Goal: Task Accomplishment & Management: Use online tool/utility

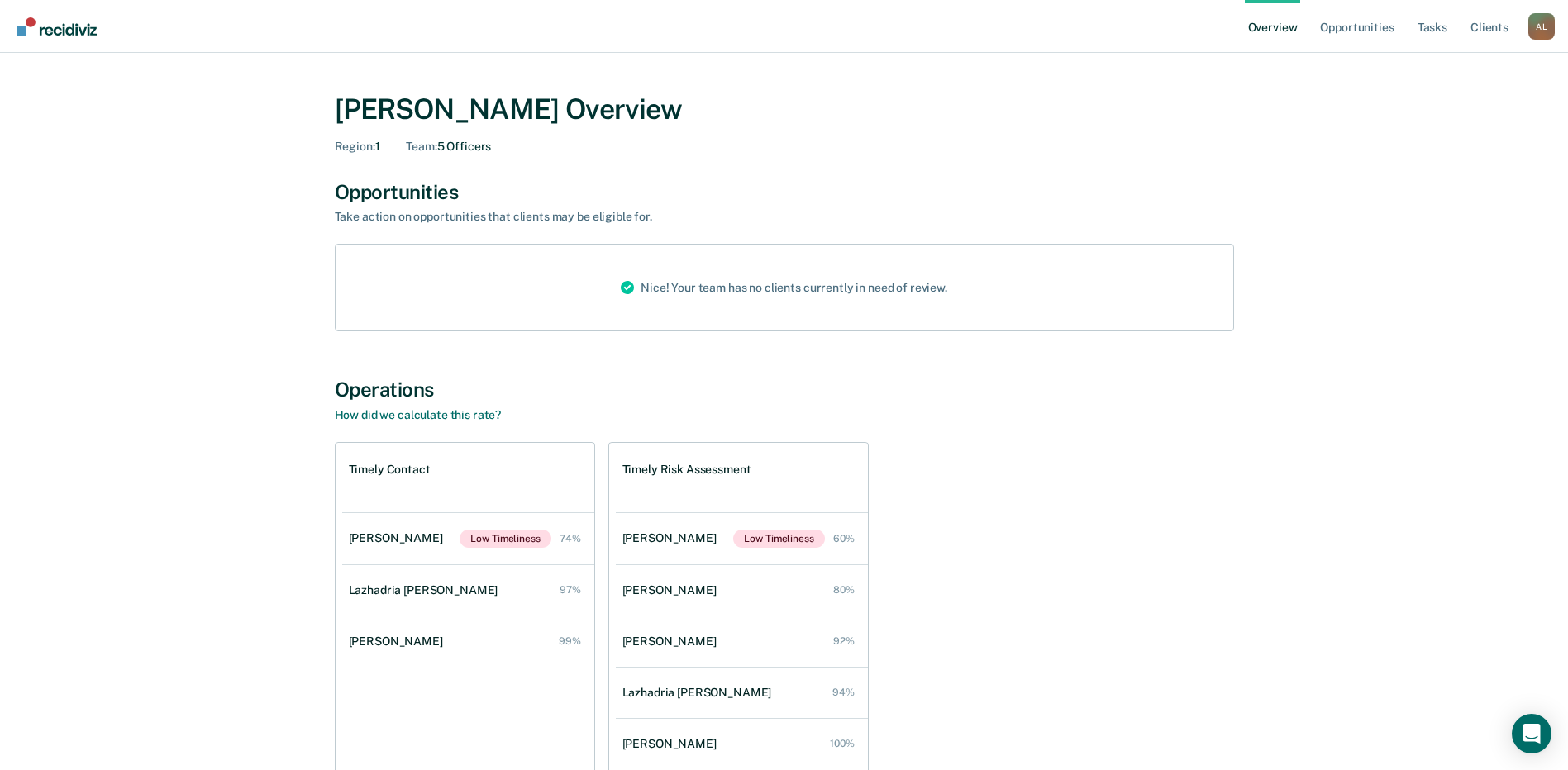
scroll to position [90, 0]
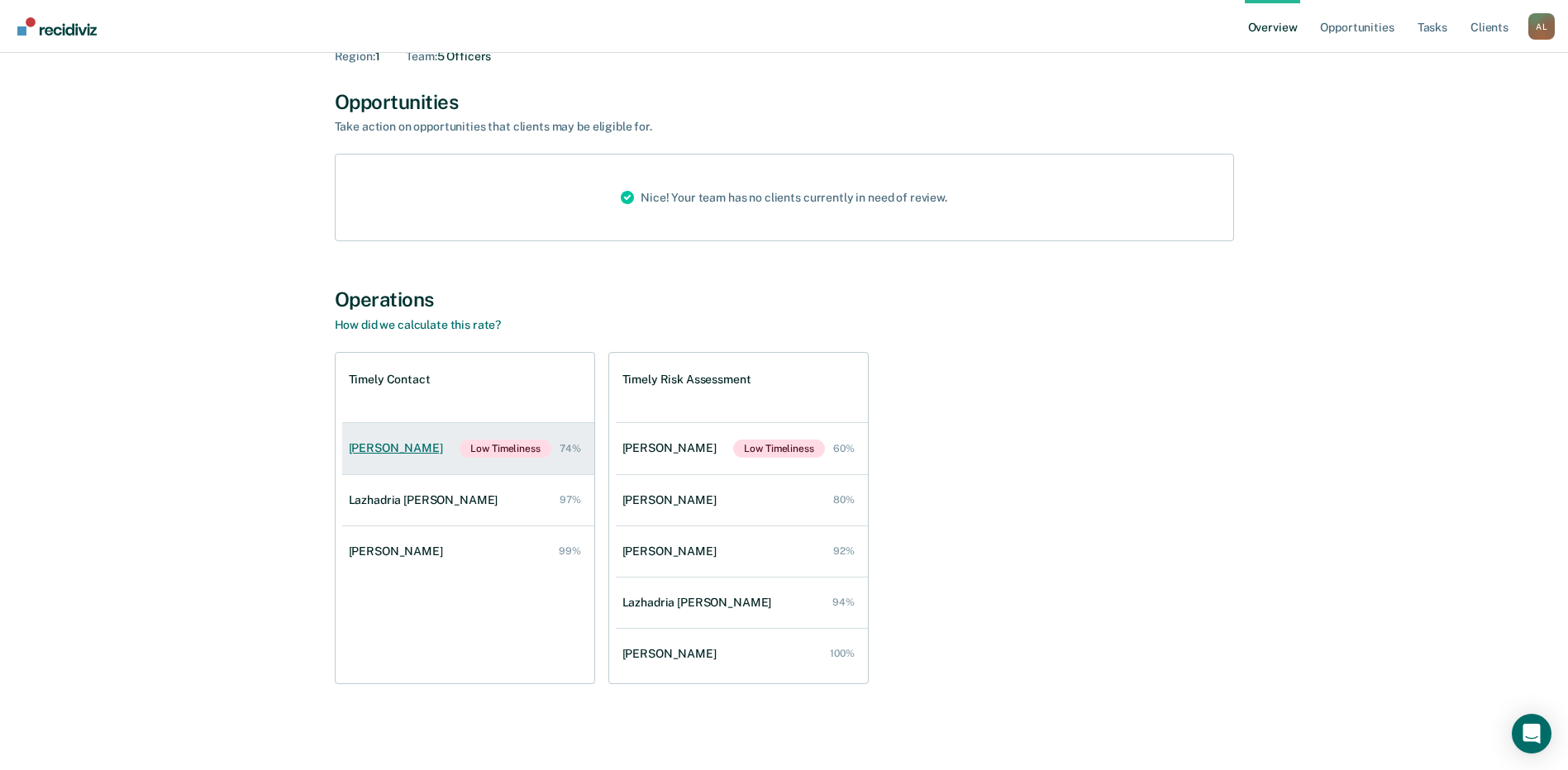
click at [407, 441] on div "[PERSON_NAME]" at bounding box center [399, 447] width 101 height 14
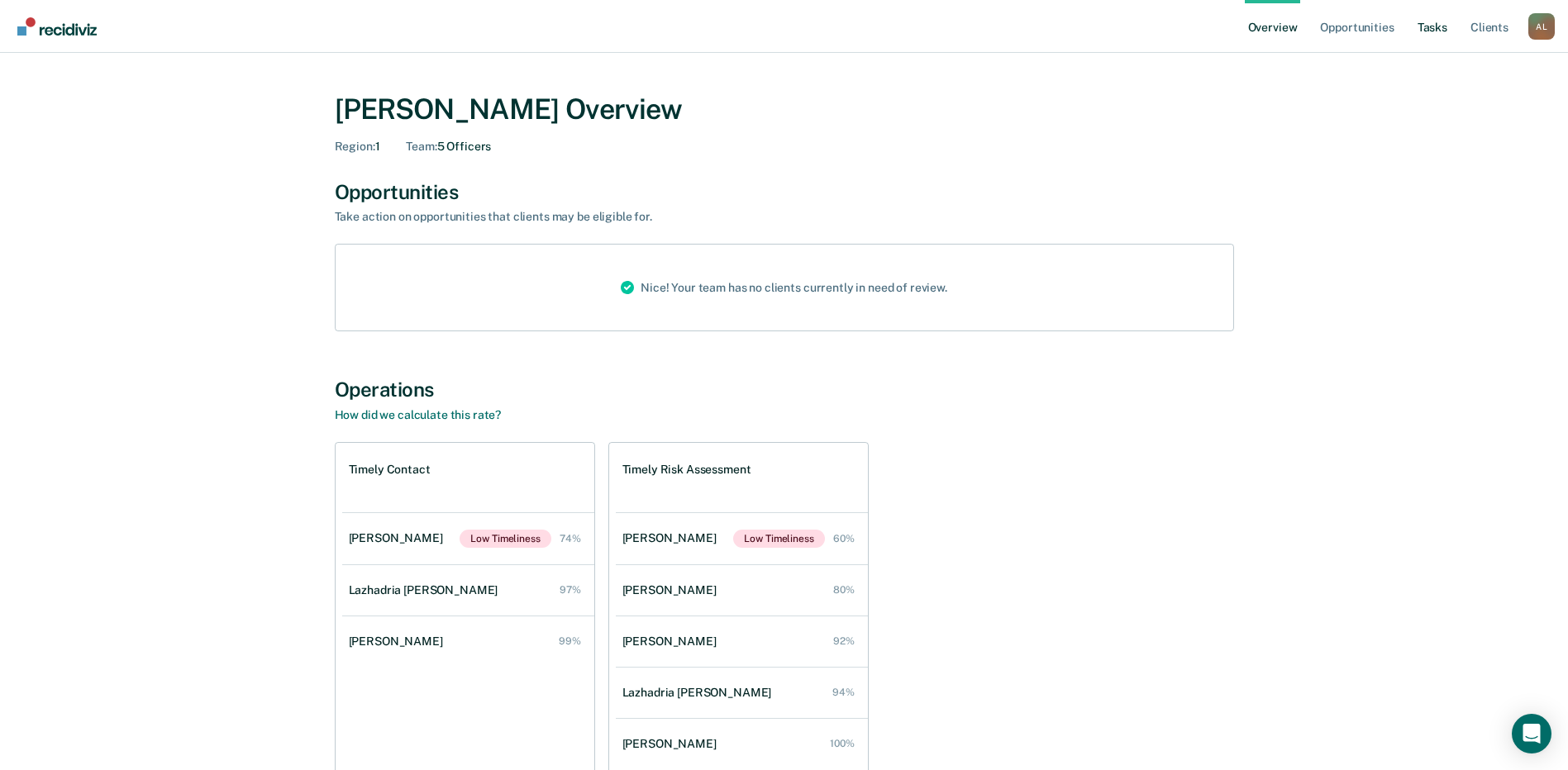
click at [1422, 27] on link "Tasks" at bounding box center [1433, 27] width 37 height 53
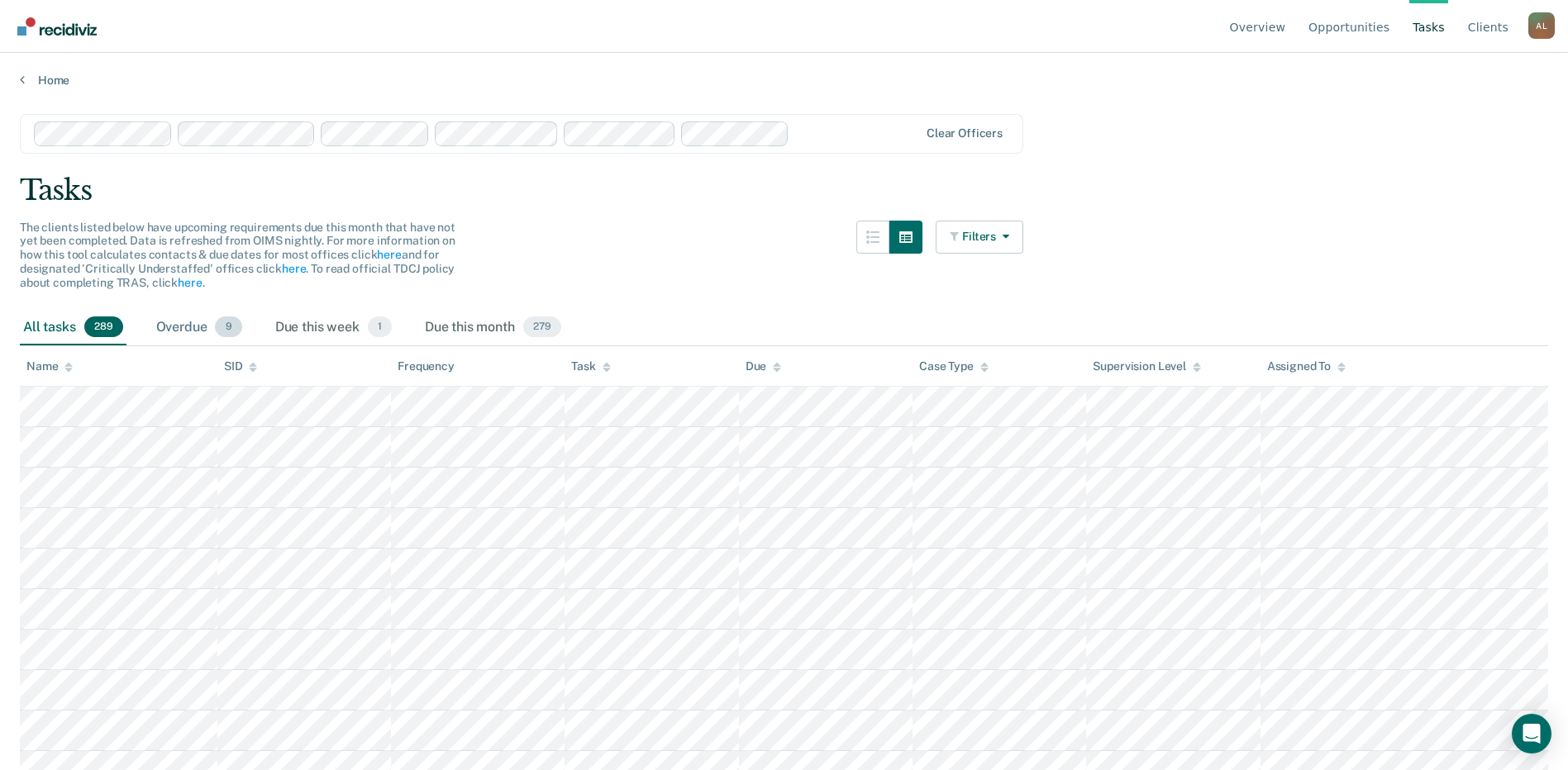
click at [175, 326] on div "Overdue 9" at bounding box center [199, 328] width 92 height 37
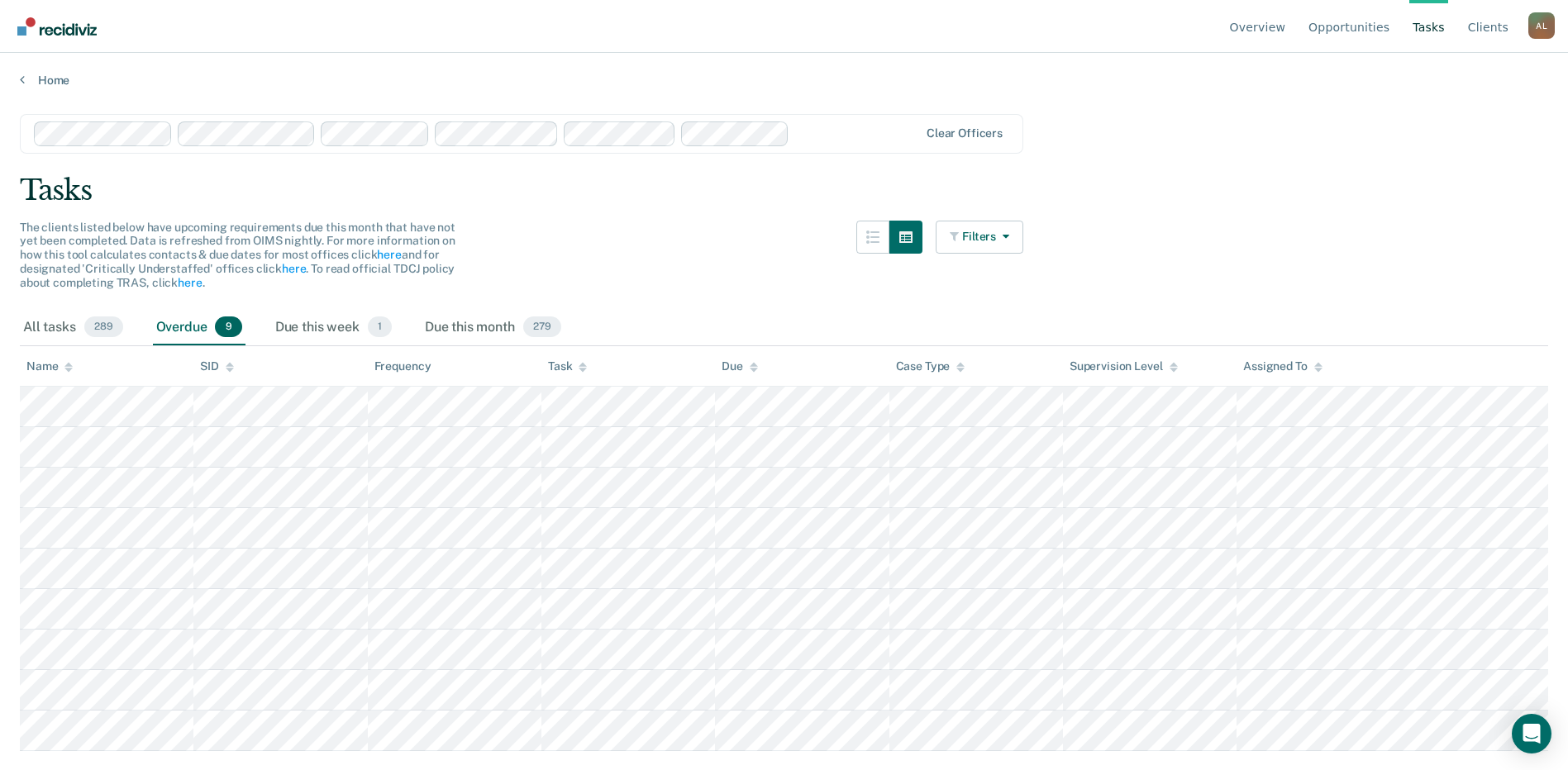
click at [176, 326] on div "Overdue 9" at bounding box center [199, 328] width 92 height 37
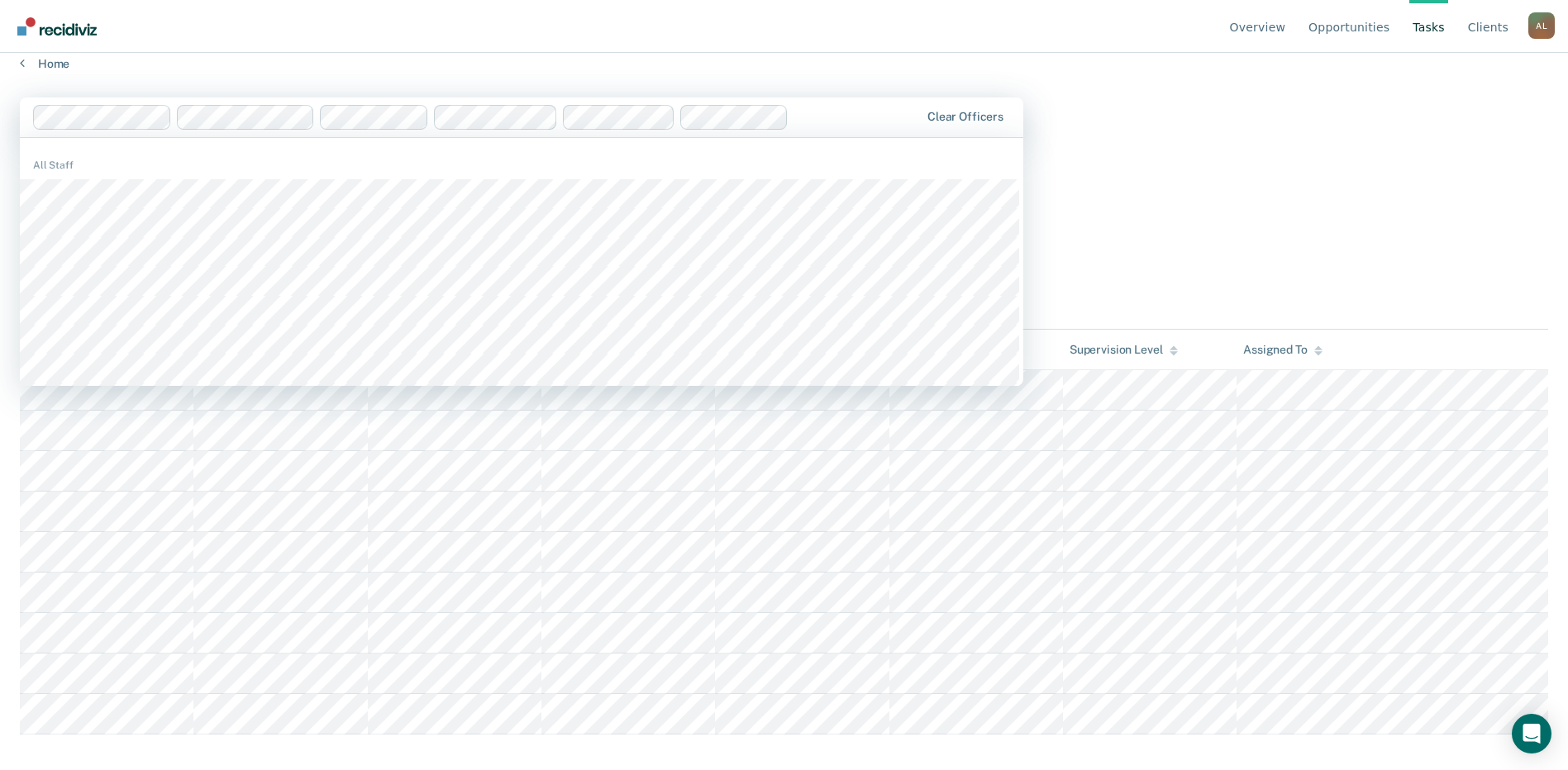
click at [1155, 227] on main "1200 results available. Use Up and Down to choose options, press Enter to selec…" at bounding box center [784, 410] width 1568 height 678
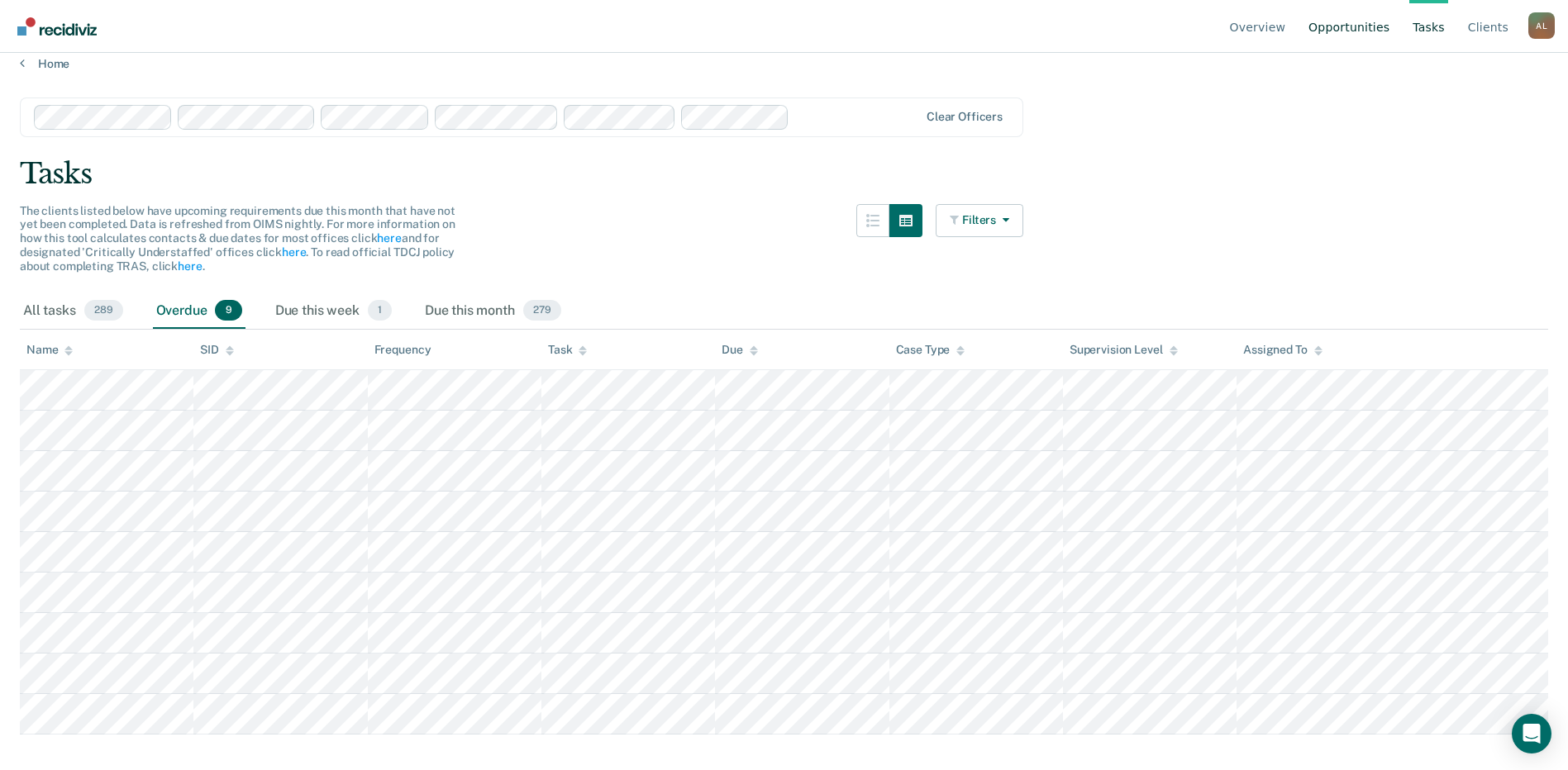
click at [1381, 26] on link "Opportunities" at bounding box center [1348, 27] width 88 height 53
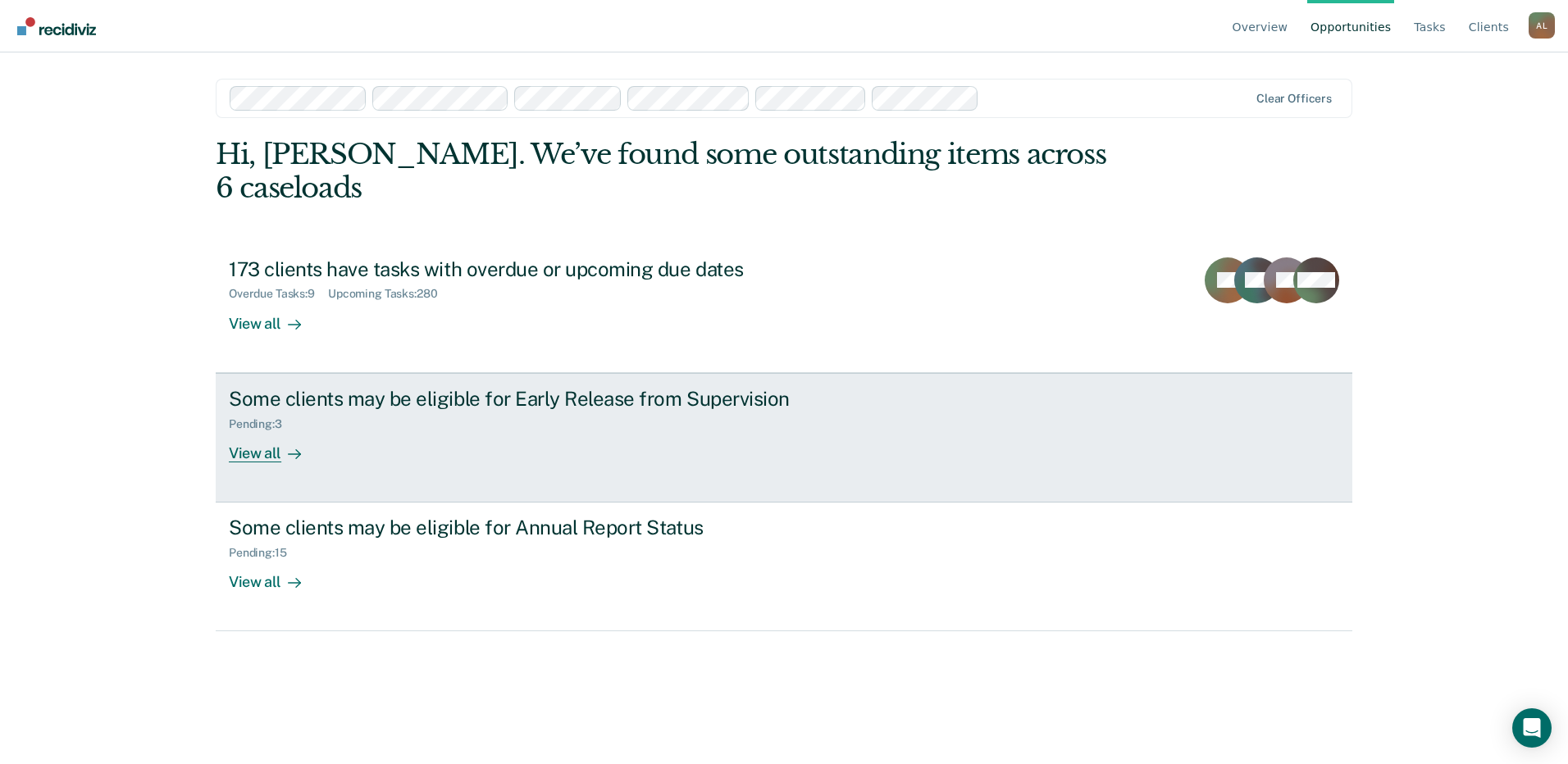
click at [262, 430] on div "View all" at bounding box center [274, 446] width 92 height 32
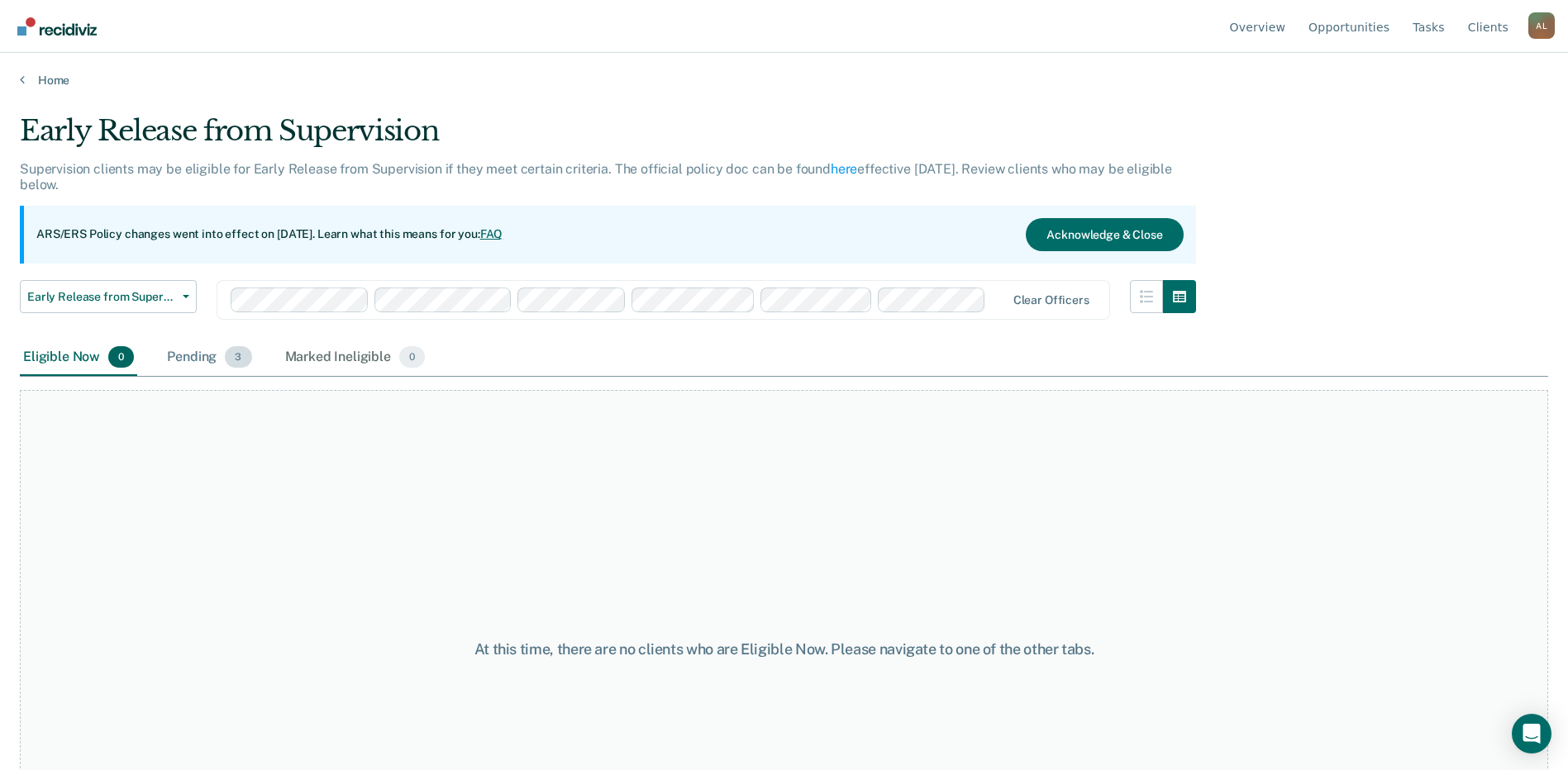
click at [212, 355] on div "Pending 3" at bounding box center [209, 358] width 91 height 37
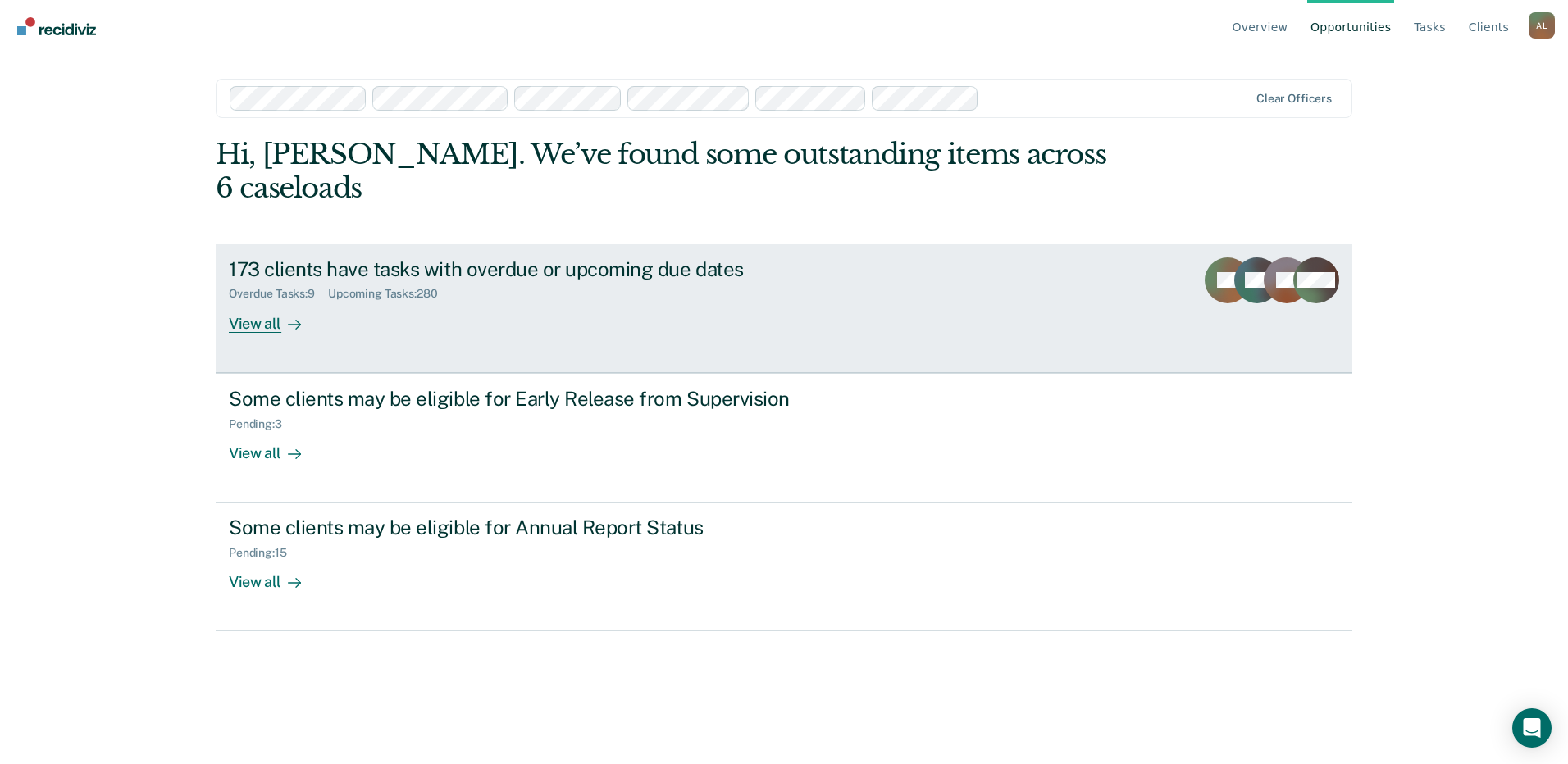
click at [275, 301] on div "View all" at bounding box center [274, 317] width 92 height 32
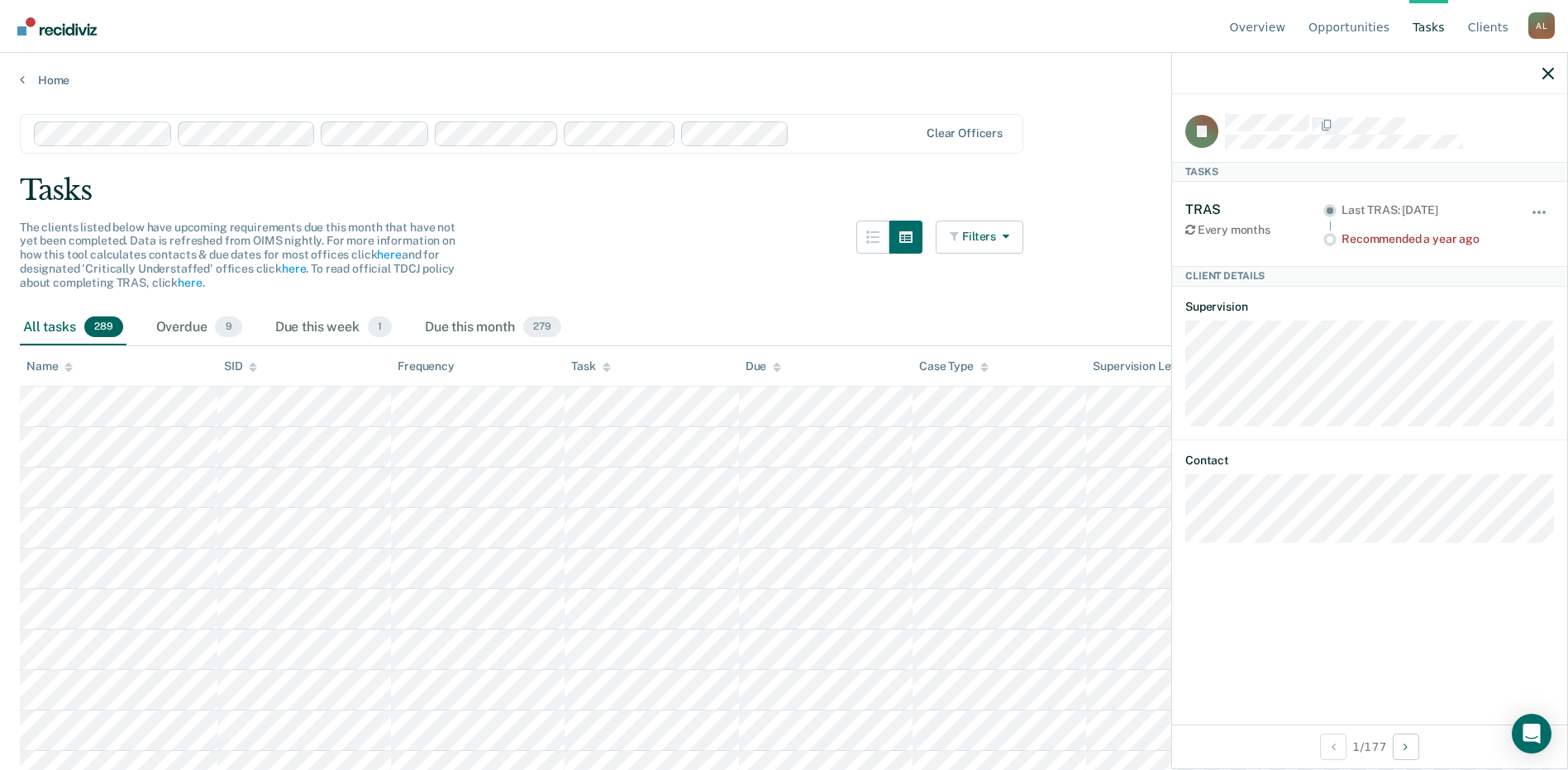
click at [682, 242] on div "The clients listed below have upcoming requirements due this month that have no…" at bounding box center [521, 265] width 1004 height 90
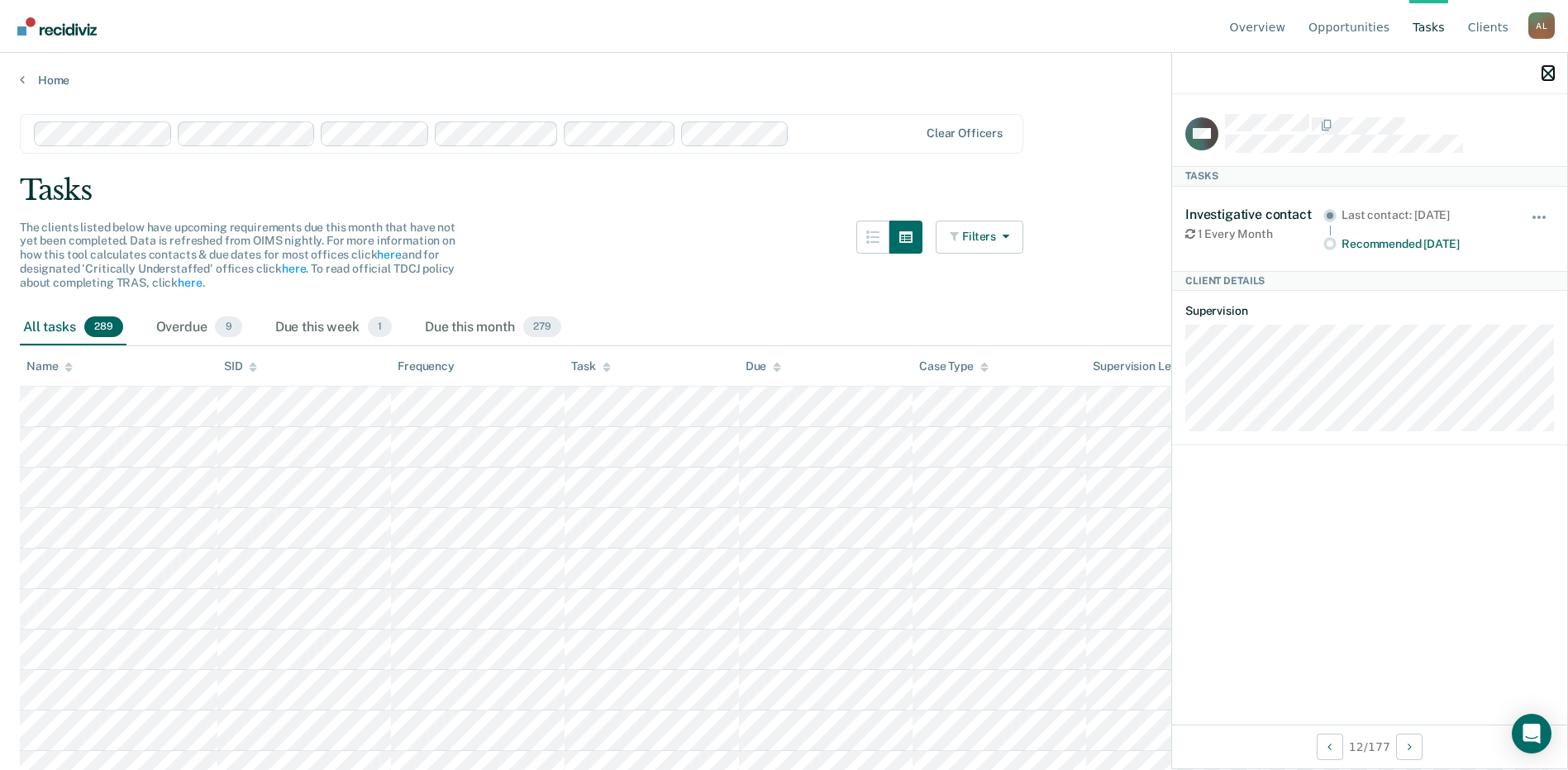
click at [1549, 74] on icon "button" at bounding box center [1548, 73] width 12 height 12
